Goal: Obtain resource: Download file/media

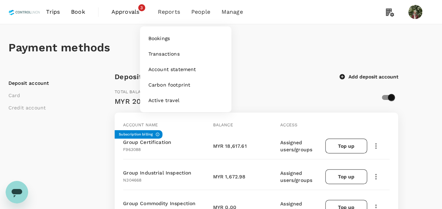
click at [164, 8] on span "Reports" at bounding box center [169, 12] width 22 height 8
click at [164, 43] on link "Bookings" at bounding box center [185, 38] width 83 height 15
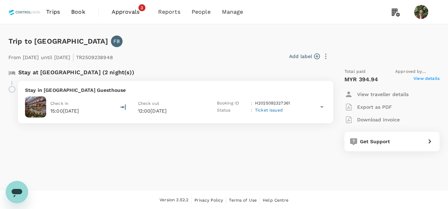
click at [387, 93] on p "View traveller details" at bounding box center [382, 94] width 51 height 7
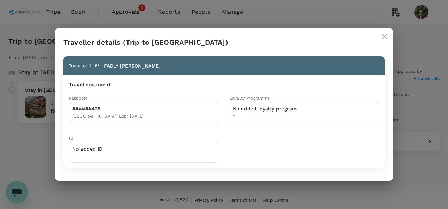
click at [383, 37] on icon "close" at bounding box center [384, 36] width 8 height 8
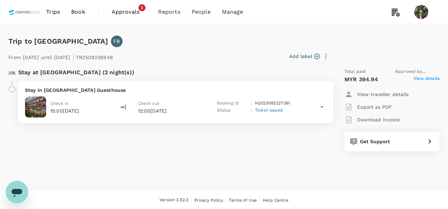
click at [402, 93] on p "View traveller details" at bounding box center [382, 94] width 51 height 7
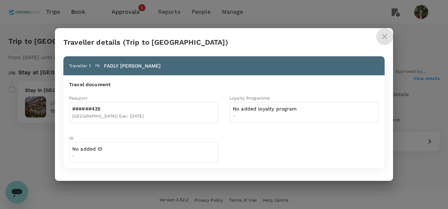
click at [385, 40] on icon "close" at bounding box center [384, 36] width 8 height 8
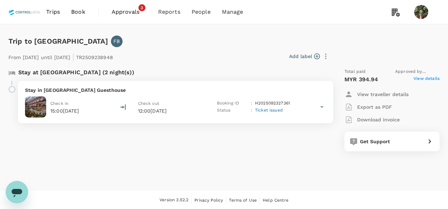
click at [321, 108] on icon at bounding box center [321, 107] width 8 height 8
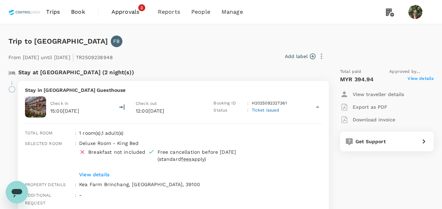
click at [321, 108] on icon at bounding box center [318, 107] width 8 height 8
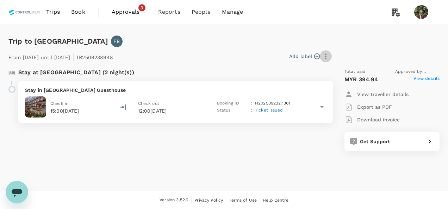
click at [327, 55] on icon "button" at bounding box center [325, 56] width 8 height 8
click at [306, 153] on div at bounding box center [224, 104] width 448 height 209
click at [420, 79] on span "View details" at bounding box center [426, 79] width 26 height 8
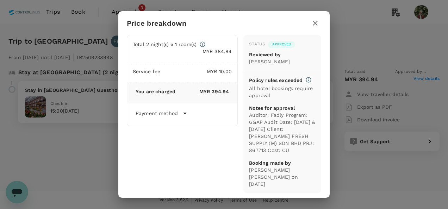
click at [317, 23] on icon "button" at bounding box center [315, 23] width 8 height 8
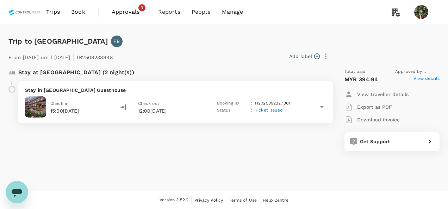
click at [389, 119] on p "Download invoice" at bounding box center [378, 119] width 43 height 7
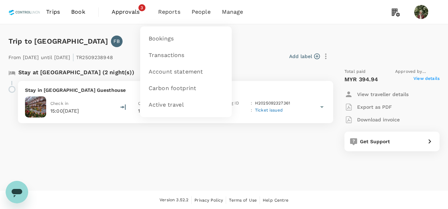
click at [175, 11] on span "Reports" at bounding box center [169, 12] width 22 height 8
click at [167, 37] on span "Bookings" at bounding box center [161, 39] width 25 height 8
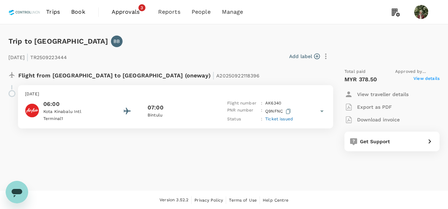
click at [430, 80] on span "View details" at bounding box center [426, 79] width 26 height 8
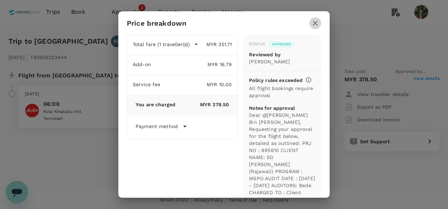
click at [315, 26] on icon "button" at bounding box center [315, 23] width 8 height 8
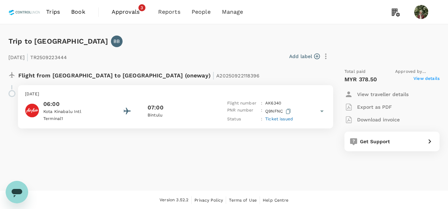
click at [383, 118] on p "Download invoice" at bounding box center [378, 119] width 43 height 7
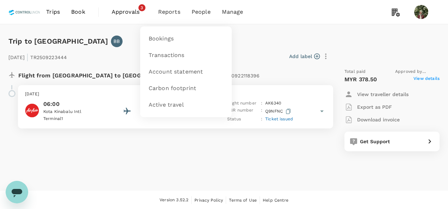
click at [164, 8] on span "Reports" at bounding box center [169, 12] width 22 height 8
click at [160, 13] on span "Reports" at bounding box center [169, 12] width 22 height 8
click at [161, 34] on link "Bookings" at bounding box center [185, 39] width 83 height 17
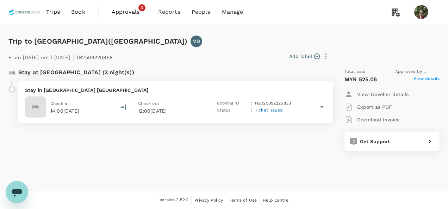
click at [428, 79] on span "View details" at bounding box center [426, 79] width 26 height 8
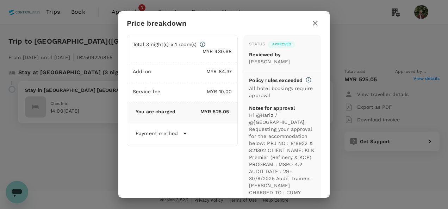
click at [313, 25] on icon "button" at bounding box center [315, 23] width 8 height 8
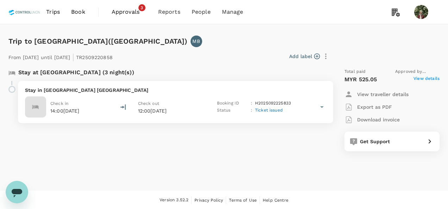
click at [381, 119] on p "Download invoice" at bounding box center [378, 119] width 43 height 7
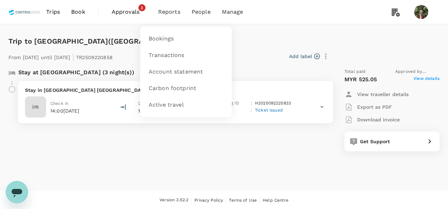
click at [169, 14] on span "Reports" at bounding box center [169, 12] width 22 height 8
click at [164, 43] on span "Bookings" at bounding box center [161, 39] width 25 height 8
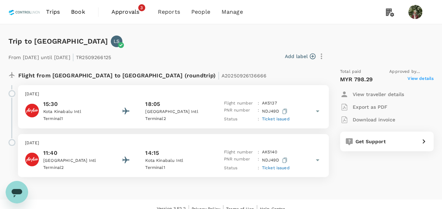
click at [416, 80] on span "View details" at bounding box center [421, 79] width 26 height 8
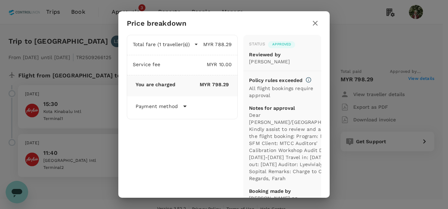
click at [314, 25] on icon "button" at bounding box center [315, 23] width 8 height 8
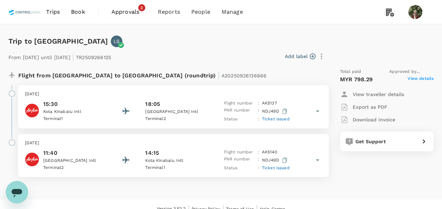
click at [425, 78] on span "View details" at bounding box center [421, 79] width 26 height 8
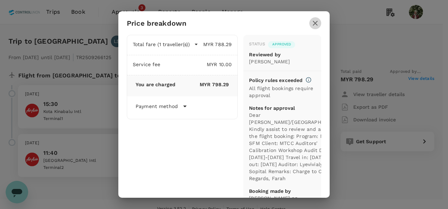
click at [316, 23] on icon "button" at bounding box center [315, 23] width 8 height 8
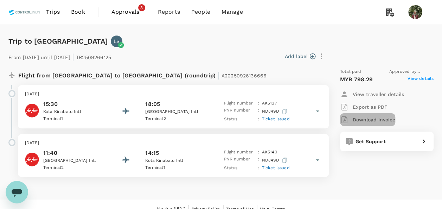
click at [385, 118] on p "Download invoice" at bounding box center [374, 119] width 43 height 7
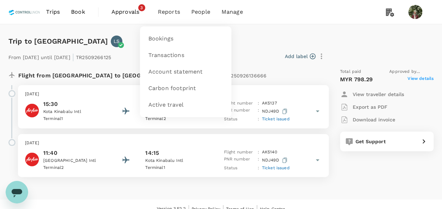
click at [175, 10] on span "Reports" at bounding box center [169, 12] width 22 height 8
click at [169, 41] on span "Bookings" at bounding box center [161, 39] width 25 height 8
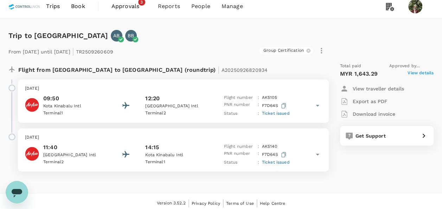
scroll to position [9, 0]
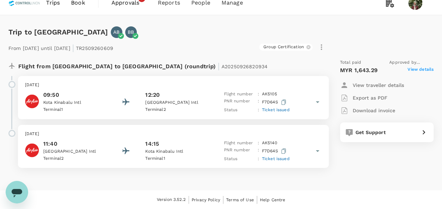
click at [423, 72] on span "View details" at bounding box center [421, 70] width 26 height 8
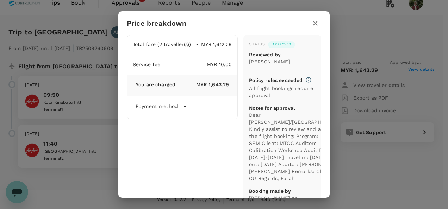
click at [315, 23] on icon "button" at bounding box center [315, 23] width 5 height 5
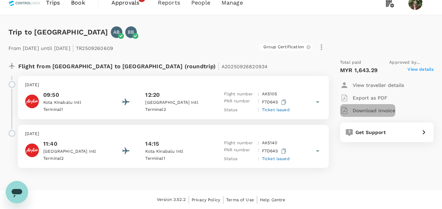
click at [379, 111] on p "Download invoice" at bounding box center [374, 110] width 43 height 7
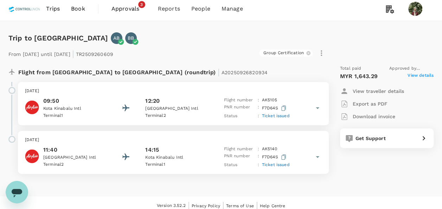
scroll to position [0, 0]
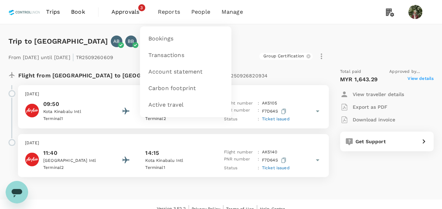
click at [176, 11] on span "Reports" at bounding box center [169, 12] width 22 height 8
click at [170, 41] on span "Bookings" at bounding box center [161, 39] width 25 height 8
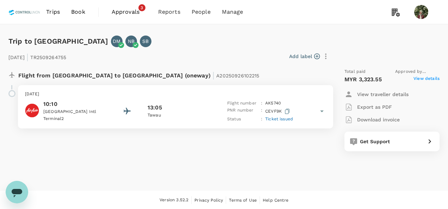
click at [436, 80] on span "View details" at bounding box center [426, 79] width 26 height 8
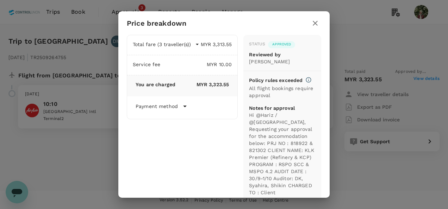
click at [311, 26] on icon "button" at bounding box center [315, 23] width 8 height 8
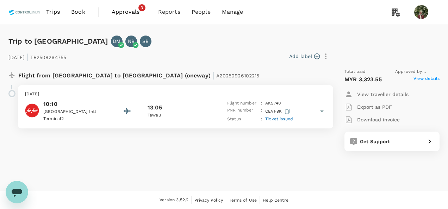
click at [371, 119] on p "Download invoice" at bounding box center [378, 119] width 43 height 7
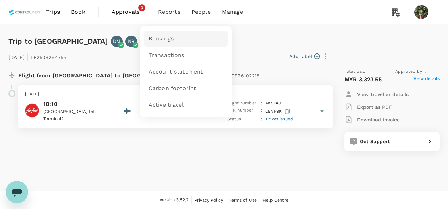
click at [166, 41] on span "Bookings" at bounding box center [161, 39] width 25 height 8
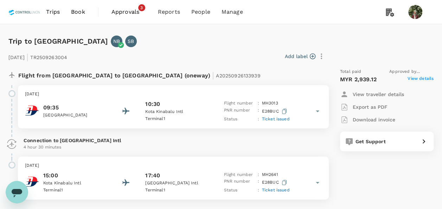
click at [420, 79] on span "View details" at bounding box center [421, 79] width 26 height 8
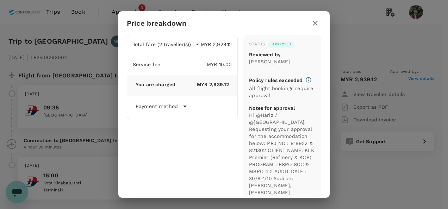
click at [316, 24] on icon "button" at bounding box center [315, 23] width 8 height 8
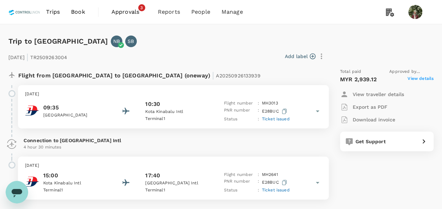
click at [376, 120] on p "Download invoice" at bounding box center [374, 119] width 43 height 7
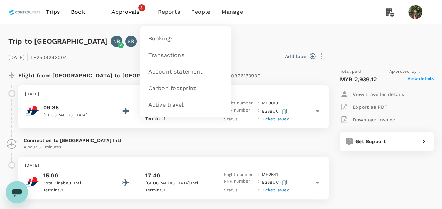
click at [174, 13] on span "Reports" at bounding box center [169, 12] width 22 height 8
click at [169, 36] on span "Bookings" at bounding box center [161, 39] width 25 height 8
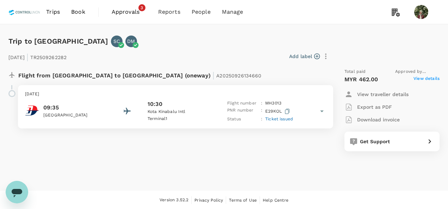
click at [419, 77] on span "View details" at bounding box center [426, 79] width 26 height 8
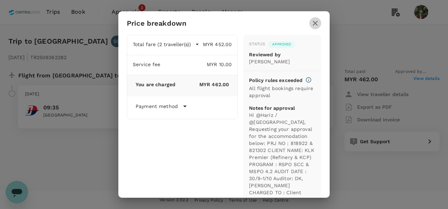
click at [318, 22] on icon "button" at bounding box center [315, 23] width 8 height 8
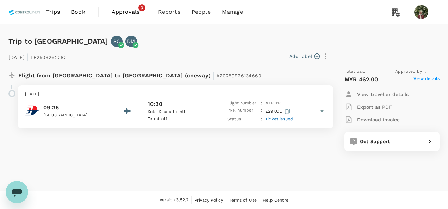
click at [379, 120] on p "Download invoice" at bounding box center [378, 119] width 43 height 7
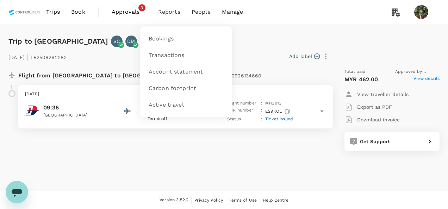
click at [168, 10] on span "Reports" at bounding box center [169, 12] width 22 height 8
click at [163, 37] on span "Bookings" at bounding box center [161, 39] width 25 height 8
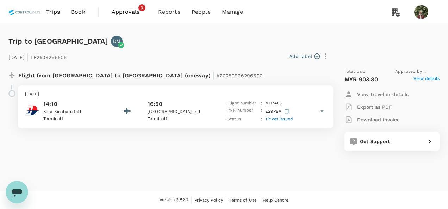
click at [417, 76] on span "View details" at bounding box center [426, 79] width 26 height 8
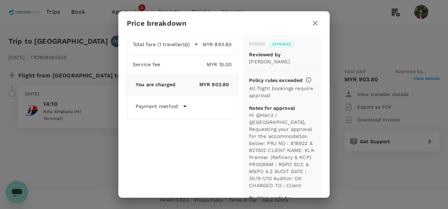
click at [315, 23] on icon "button" at bounding box center [315, 23] width 5 height 5
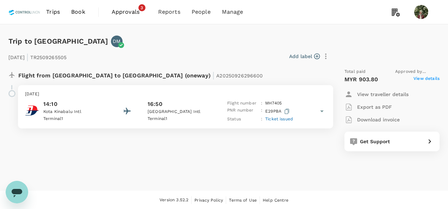
click at [372, 120] on p "Download invoice" at bounding box center [378, 119] width 43 height 7
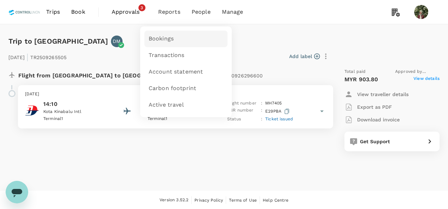
click at [163, 39] on span "Bookings" at bounding box center [161, 39] width 25 height 8
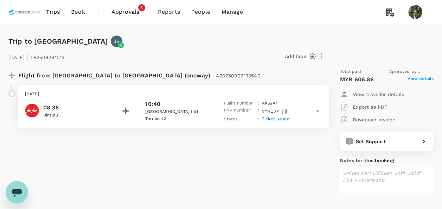
click at [416, 80] on span "View details" at bounding box center [421, 79] width 26 height 8
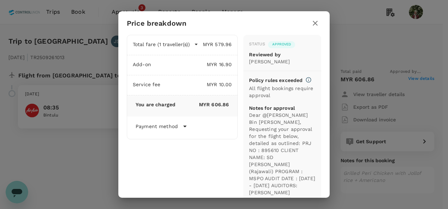
click at [315, 20] on icon "button" at bounding box center [315, 23] width 8 height 8
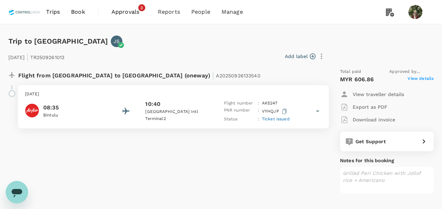
click at [380, 119] on p "Download invoice" at bounding box center [374, 119] width 43 height 7
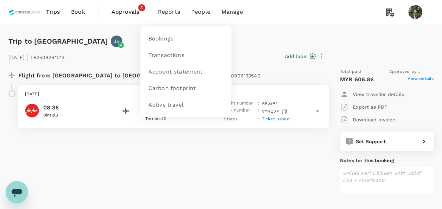
click at [176, 9] on span "Reports" at bounding box center [169, 12] width 22 height 8
click at [164, 40] on span "Bookings" at bounding box center [161, 39] width 25 height 8
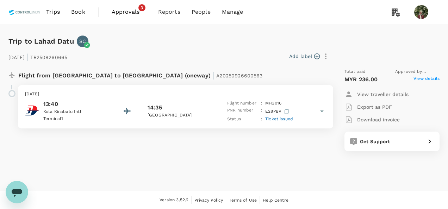
click at [424, 78] on span "View details" at bounding box center [426, 79] width 26 height 8
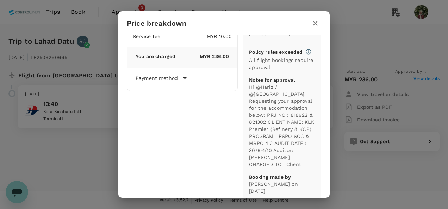
scroll to position [44, 0]
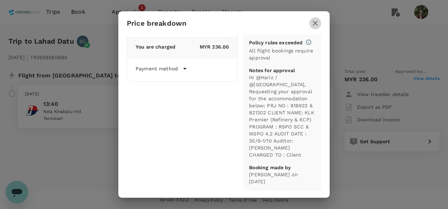
click at [316, 23] on icon "button" at bounding box center [315, 23] width 8 height 8
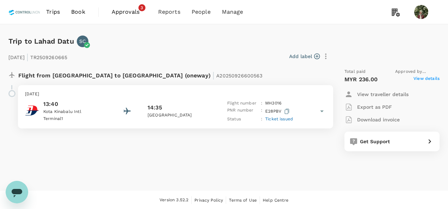
click at [379, 121] on p "Download invoice" at bounding box center [378, 119] width 43 height 7
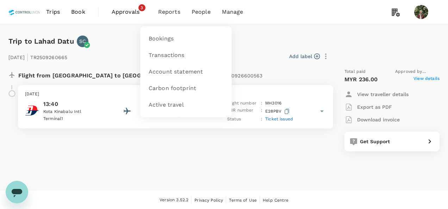
click at [167, 13] on span "Reports" at bounding box center [169, 12] width 22 height 8
click at [161, 41] on span "Bookings" at bounding box center [161, 39] width 25 height 8
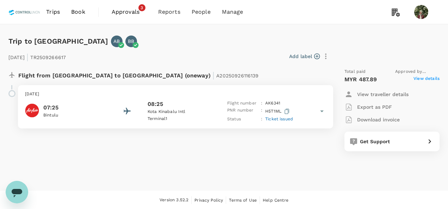
click at [425, 77] on span "View details" at bounding box center [426, 79] width 26 height 8
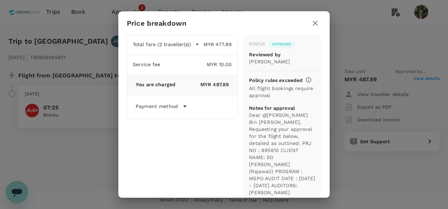
click at [316, 24] on icon "button" at bounding box center [315, 23] width 5 height 5
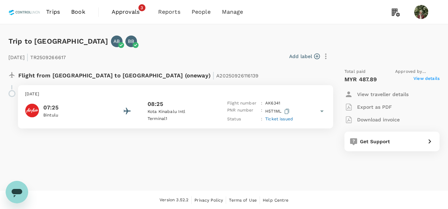
click at [384, 118] on p "Download invoice" at bounding box center [378, 119] width 43 height 7
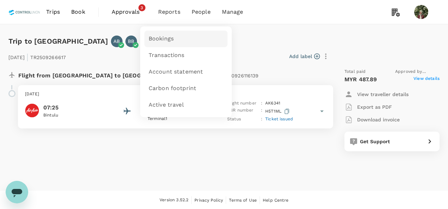
click at [163, 39] on span "Bookings" at bounding box center [161, 39] width 25 height 8
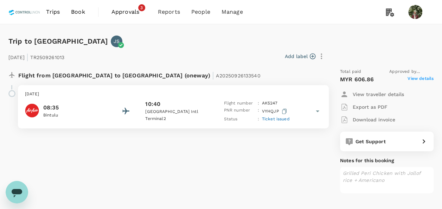
click at [420, 78] on span "View details" at bounding box center [421, 79] width 26 height 8
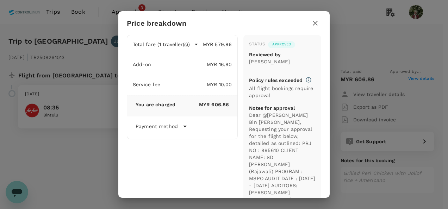
click at [313, 22] on icon "button" at bounding box center [315, 23] width 5 height 5
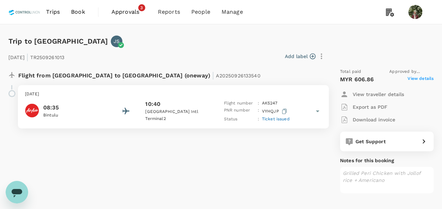
click at [383, 120] on p "Download invoice" at bounding box center [374, 119] width 43 height 7
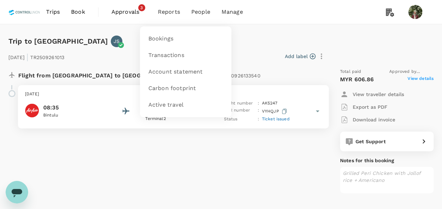
click at [169, 12] on span "Reports" at bounding box center [169, 12] width 22 height 8
click at [169, 10] on span "Reports" at bounding box center [169, 12] width 22 height 8
click at [170, 36] on span "Bookings" at bounding box center [161, 39] width 25 height 8
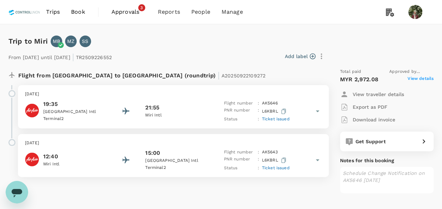
click at [414, 78] on span "View details" at bounding box center [421, 79] width 26 height 8
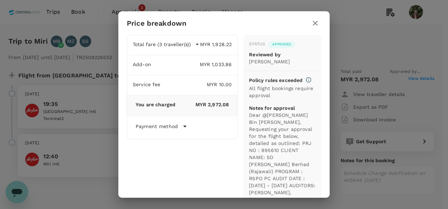
click at [317, 23] on icon "button" at bounding box center [315, 23] width 8 height 8
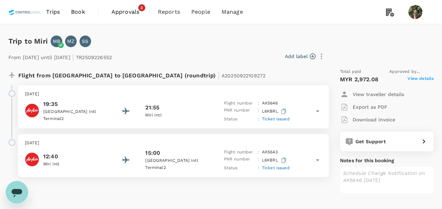
click at [380, 119] on p "Download invoice" at bounding box center [374, 119] width 43 height 7
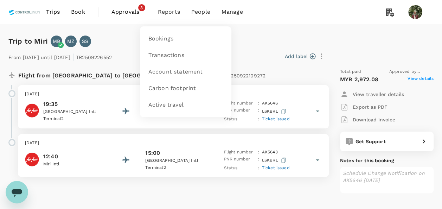
click at [170, 10] on span "Reports" at bounding box center [169, 12] width 22 height 8
click at [164, 37] on span "Bookings" at bounding box center [161, 39] width 25 height 8
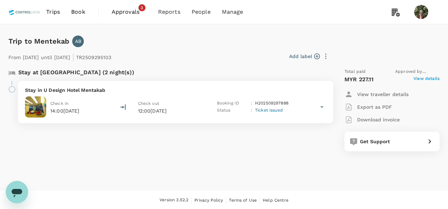
click at [427, 77] on span "View details" at bounding box center [426, 79] width 26 height 8
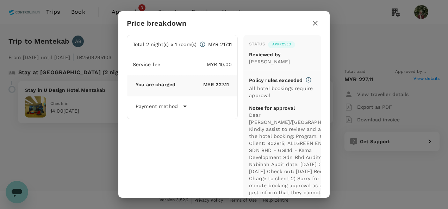
click at [316, 26] on icon "button" at bounding box center [315, 23] width 8 height 8
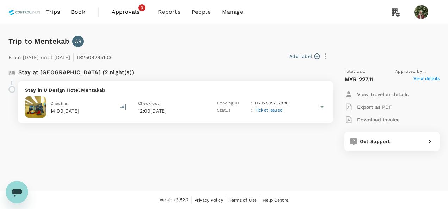
click at [373, 120] on p "Download invoice" at bounding box center [378, 119] width 43 height 7
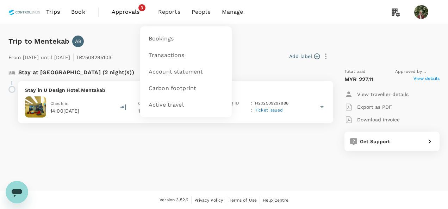
click at [170, 11] on span "Reports" at bounding box center [169, 12] width 22 height 8
click at [163, 37] on span "Bookings" at bounding box center [161, 39] width 25 height 8
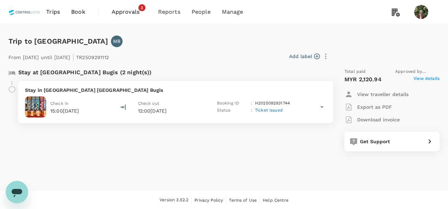
click at [428, 79] on span "View details" at bounding box center [426, 79] width 26 height 8
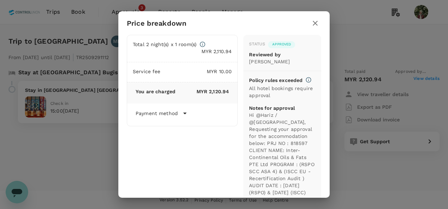
click at [315, 21] on icon "button" at bounding box center [315, 23] width 8 height 8
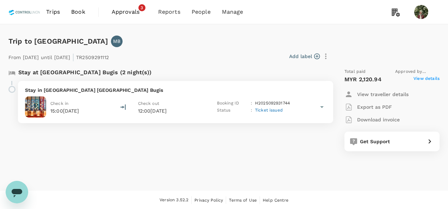
click at [373, 118] on p "Download invoice" at bounding box center [378, 119] width 43 height 7
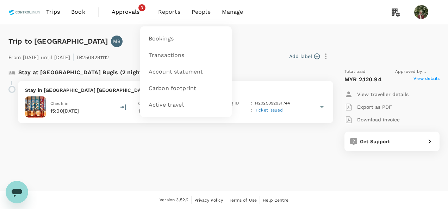
click at [175, 14] on span "Reports" at bounding box center [169, 12] width 22 height 8
click at [155, 39] on span "Bookings" at bounding box center [161, 39] width 25 height 8
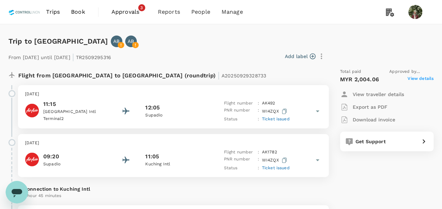
click at [422, 77] on span "View details" at bounding box center [421, 79] width 26 height 8
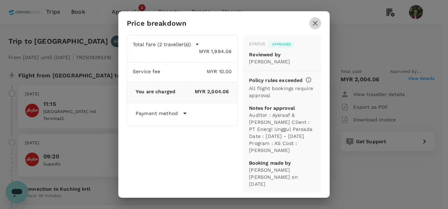
click at [313, 24] on icon "button" at bounding box center [315, 23] width 8 height 8
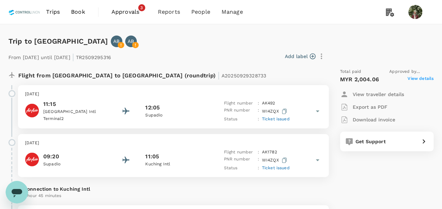
click at [381, 121] on p "Download invoice" at bounding box center [374, 119] width 43 height 7
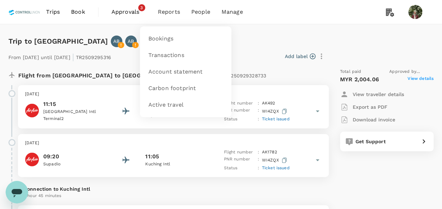
click at [171, 14] on span "Reports" at bounding box center [169, 12] width 22 height 8
click at [166, 38] on span "Bookings" at bounding box center [161, 39] width 25 height 8
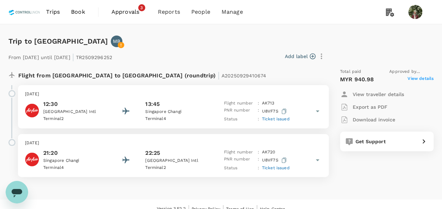
click at [414, 81] on span "View details" at bounding box center [421, 79] width 26 height 8
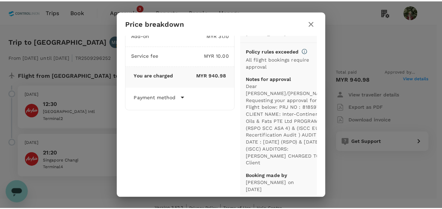
scroll to position [51, 0]
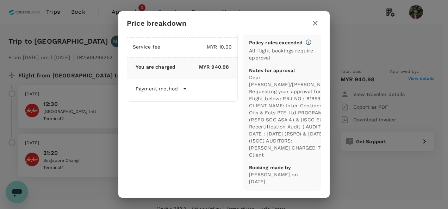
click at [315, 25] on icon "button" at bounding box center [315, 23] width 8 height 8
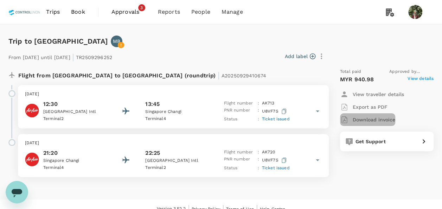
click at [367, 119] on p "Download invoice" at bounding box center [374, 119] width 43 height 7
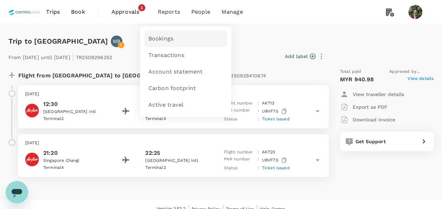
click at [166, 40] on span "Bookings" at bounding box center [161, 39] width 25 height 8
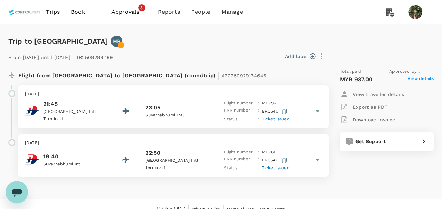
click at [417, 80] on span "View details" at bounding box center [421, 79] width 26 height 8
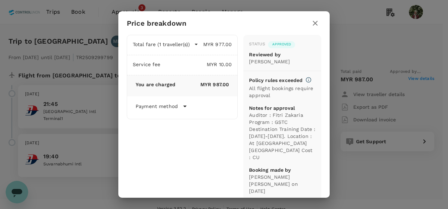
click at [315, 26] on icon "button" at bounding box center [315, 23] width 8 height 8
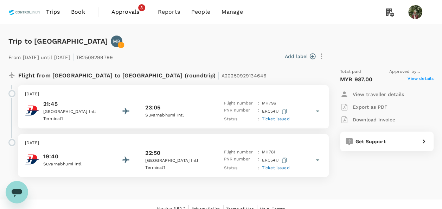
click at [382, 118] on p "Download invoice" at bounding box center [374, 119] width 43 height 7
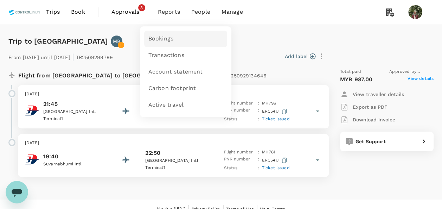
click at [170, 42] on span "Bookings" at bounding box center [161, 39] width 25 height 8
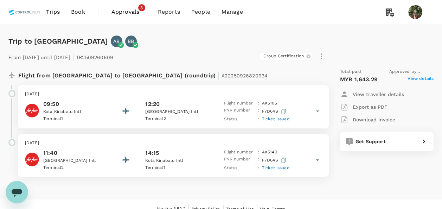
click at [417, 77] on span "View details" at bounding box center [421, 79] width 26 height 8
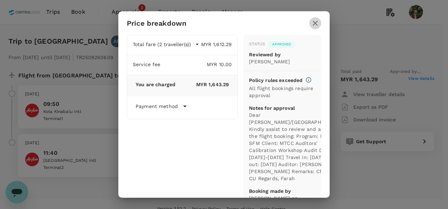
click at [312, 25] on icon "button" at bounding box center [315, 23] width 8 height 8
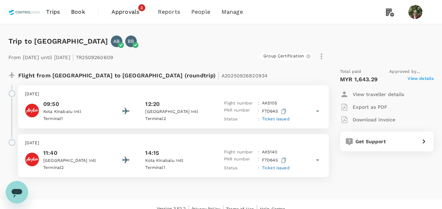
click at [369, 118] on p "Download invoice" at bounding box center [374, 119] width 43 height 7
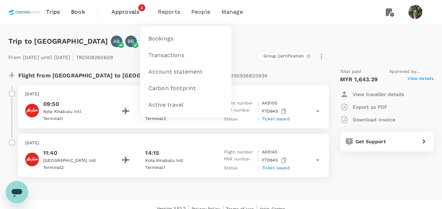
click at [172, 11] on span "Reports" at bounding box center [169, 12] width 22 height 8
click at [158, 38] on span "Bookings" at bounding box center [161, 39] width 25 height 8
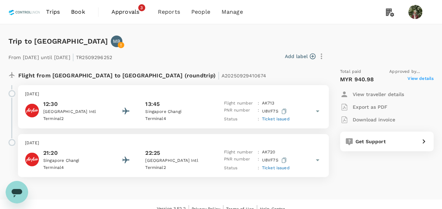
click at [425, 80] on span "View details" at bounding box center [421, 79] width 26 height 8
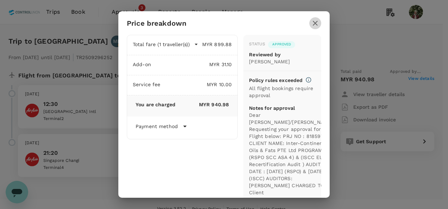
click at [315, 23] on icon "button" at bounding box center [315, 23] width 5 height 5
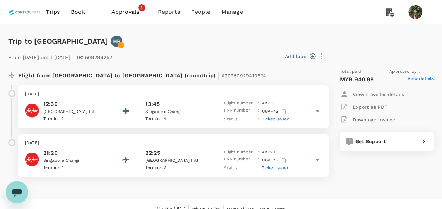
click at [382, 118] on p "Download invoice" at bounding box center [374, 119] width 43 height 7
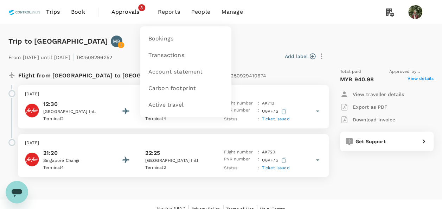
click at [168, 11] on span "Reports" at bounding box center [169, 12] width 22 height 8
click at [164, 37] on span "Bookings" at bounding box center [161, 39] width 25 height 8
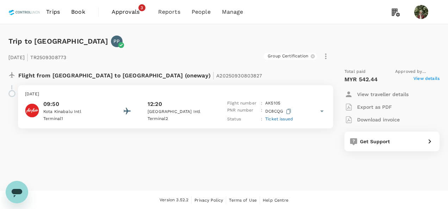
click at [429, 77] on span "View details" at bounding box center [426, 79] width 26 height 8
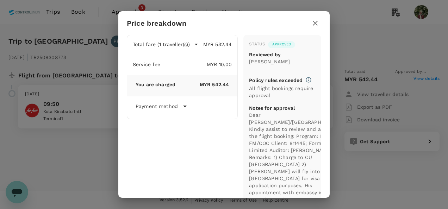
click at [317, 25] on icon "button" at bounding box center [315, 23] width 5 height 5
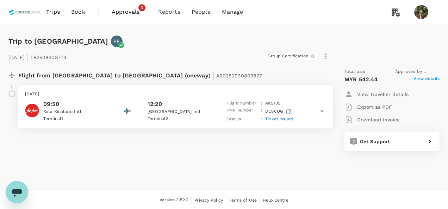
click at [382, 122] on p "Download invoice" at bounding box center [378, 119] width 43 height 7
